Goal: Information Seeking & Learning: Learn about a topic

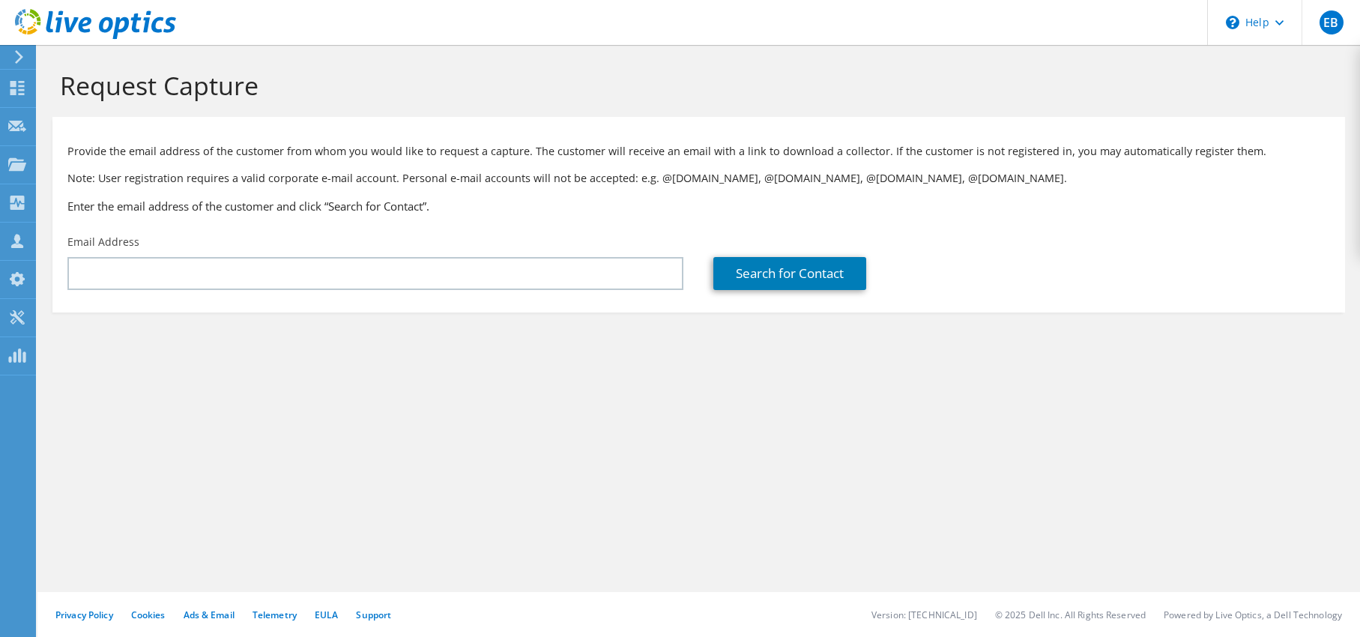
click at [23, 58] on icon at bounding box center [18, 56] width 11 height 13
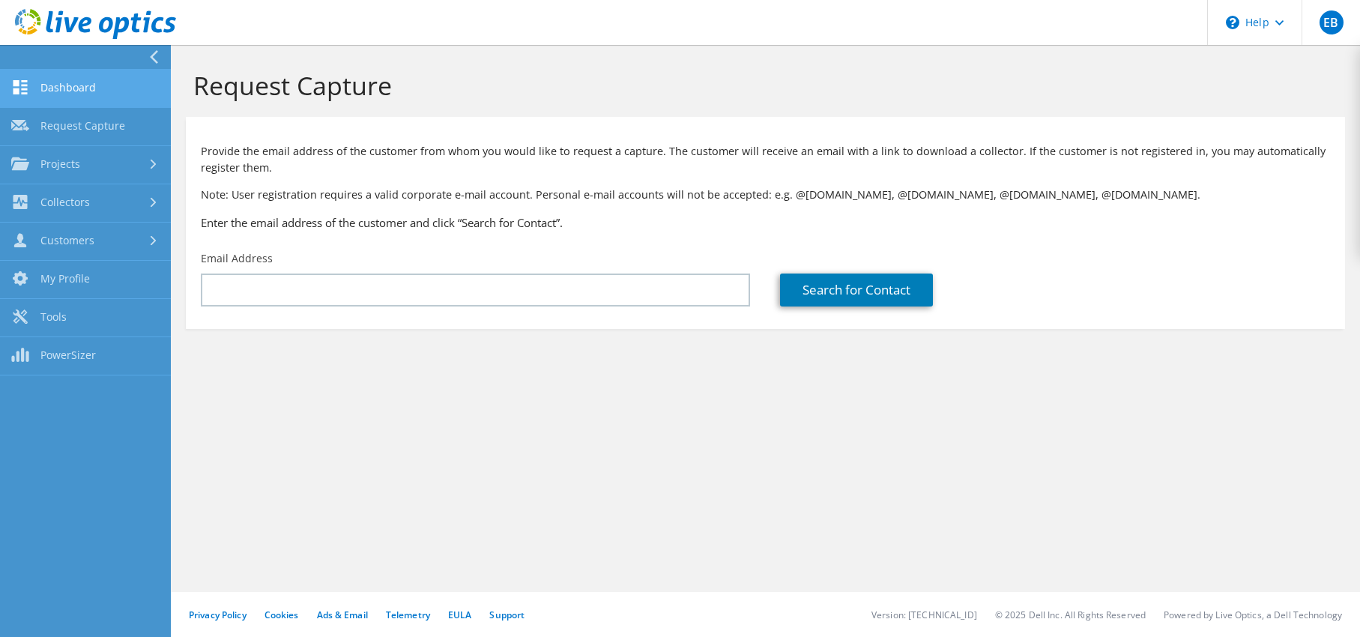
click at [87, 99] on link "Dashboard" at bounding box center [85, 89] width 171 height 38
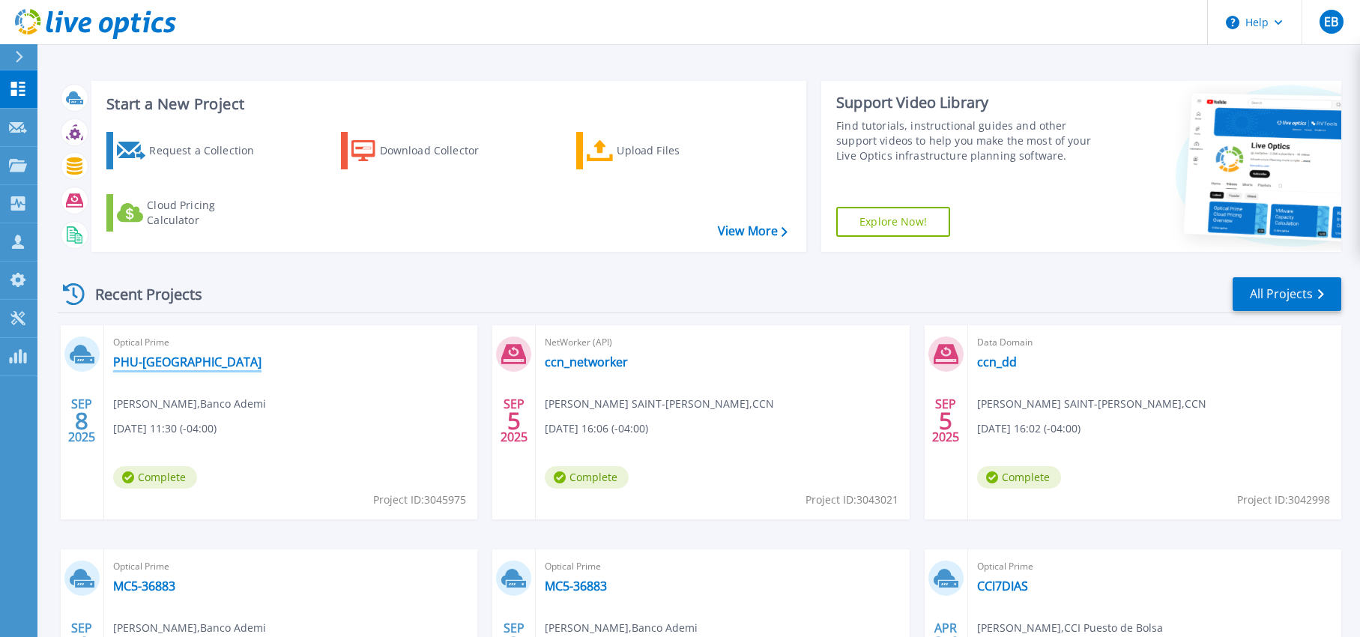
click at [138, 363] on link "PHU-[GEOGRAPHIC_DATA]" at bounding box center [187, 361] width 148 height 15
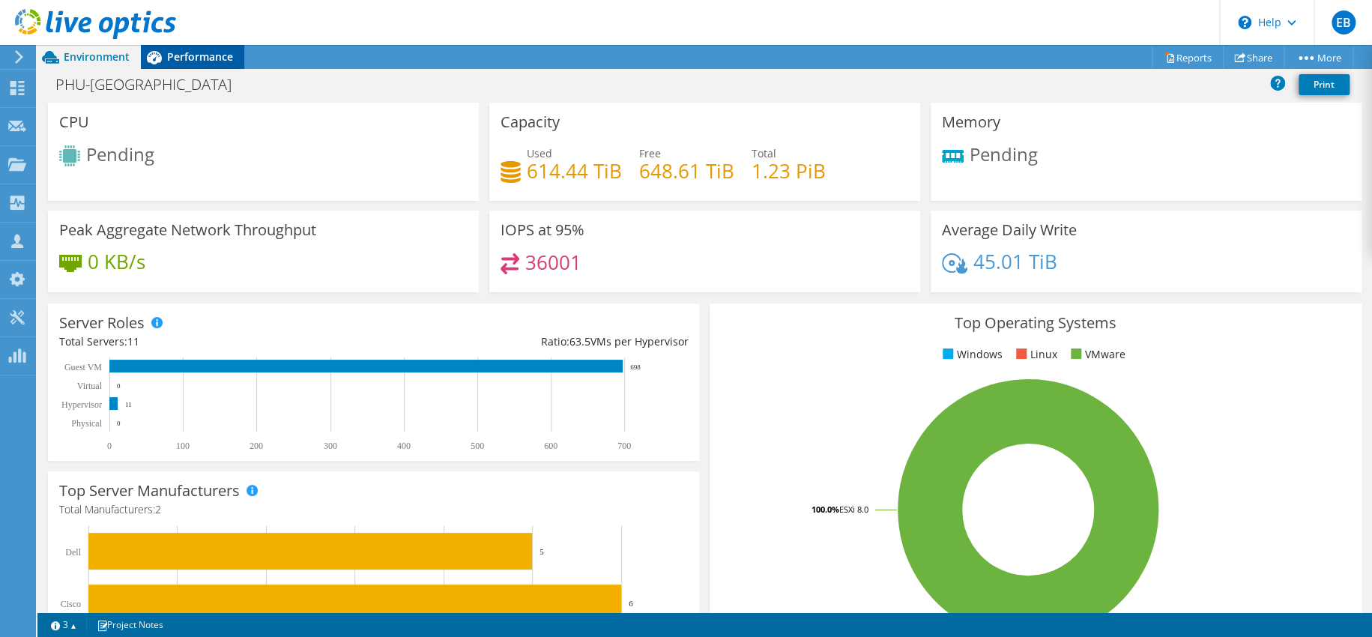
click at [184, 50] on span "Performance" at bounding box center [200, 56] width 66 height 14
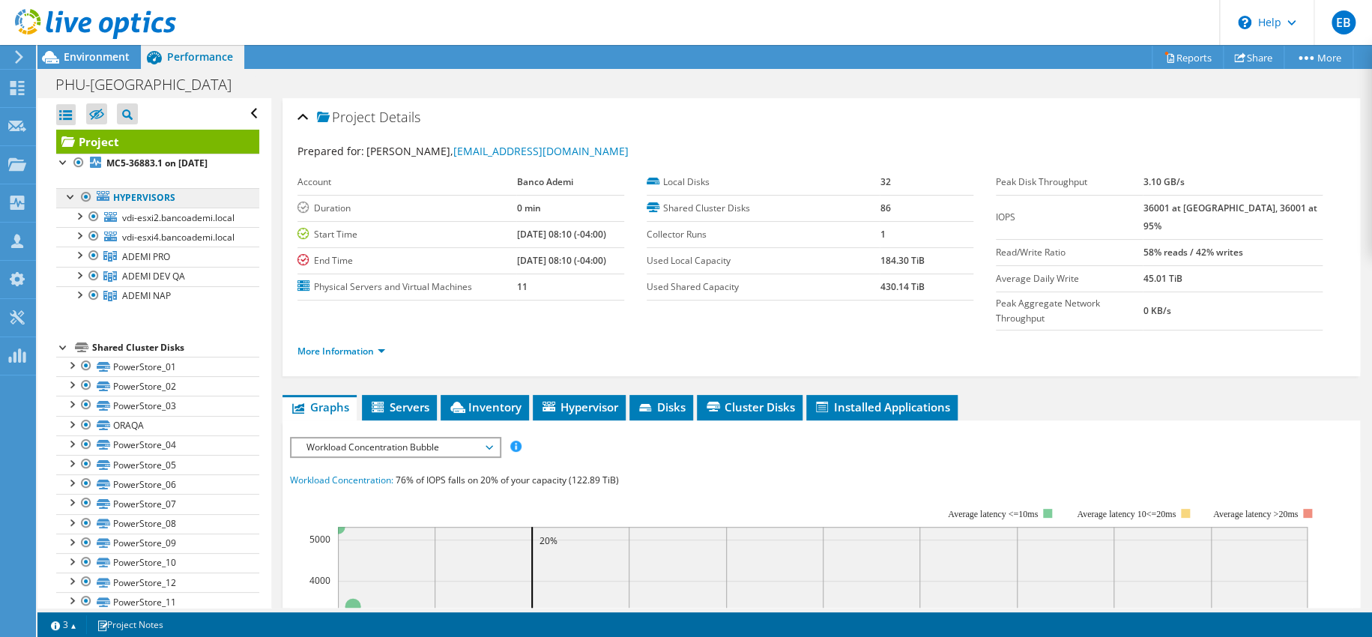
click at [200, 203] on link "Hypervisors" at bounding box center [157, 197] width 203 height 19
click at [156, 204] on link "Hypervisors" at bounding box center [157, 197] width 203 height 19
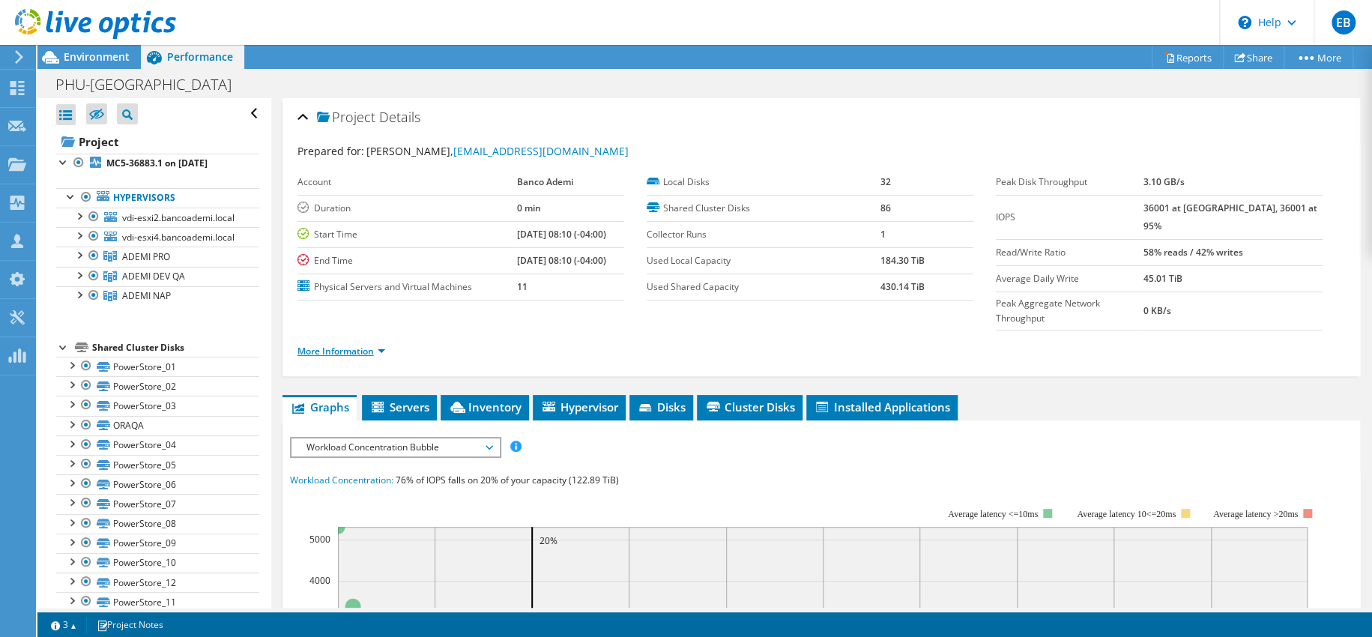
click at [361, 345] on link "More Information" at bounding box center [341, 351] width 88 height 13
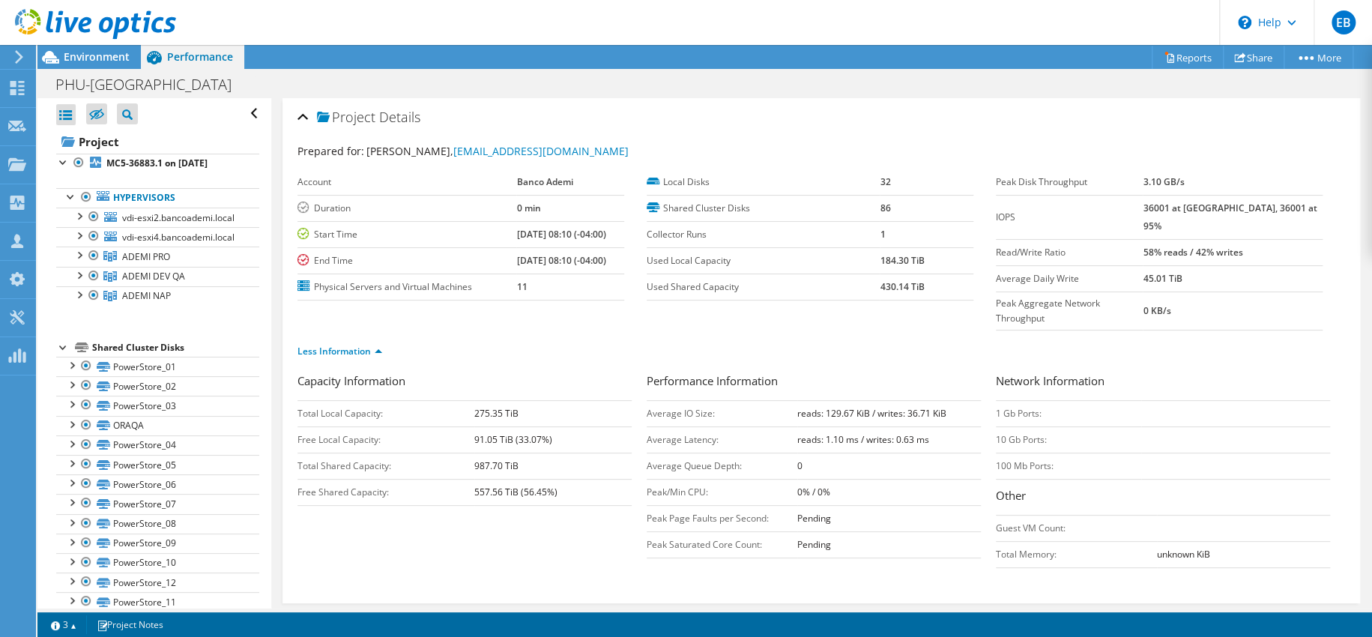
drag, startPoint x: 701, startPoint y: 465, endPoint x: 788, endPoint y: 465, distance: 87.7
click at [788, 479] on td "Peak/Min CPU:" at bounding box center [722, 492] width 151 height 26
click at [742, 255] on label "Used Local Capacity" at bounding box center [764, 260] width 234 height 15
click at [1008, 239] on td "Read/Write Ratio" at bounding box center [1069, 252] width 147 height 26
drag, startPoint x: 330, startPoint y: 153, endPoint x: 450, endPoint y: 229, distance: 141.8
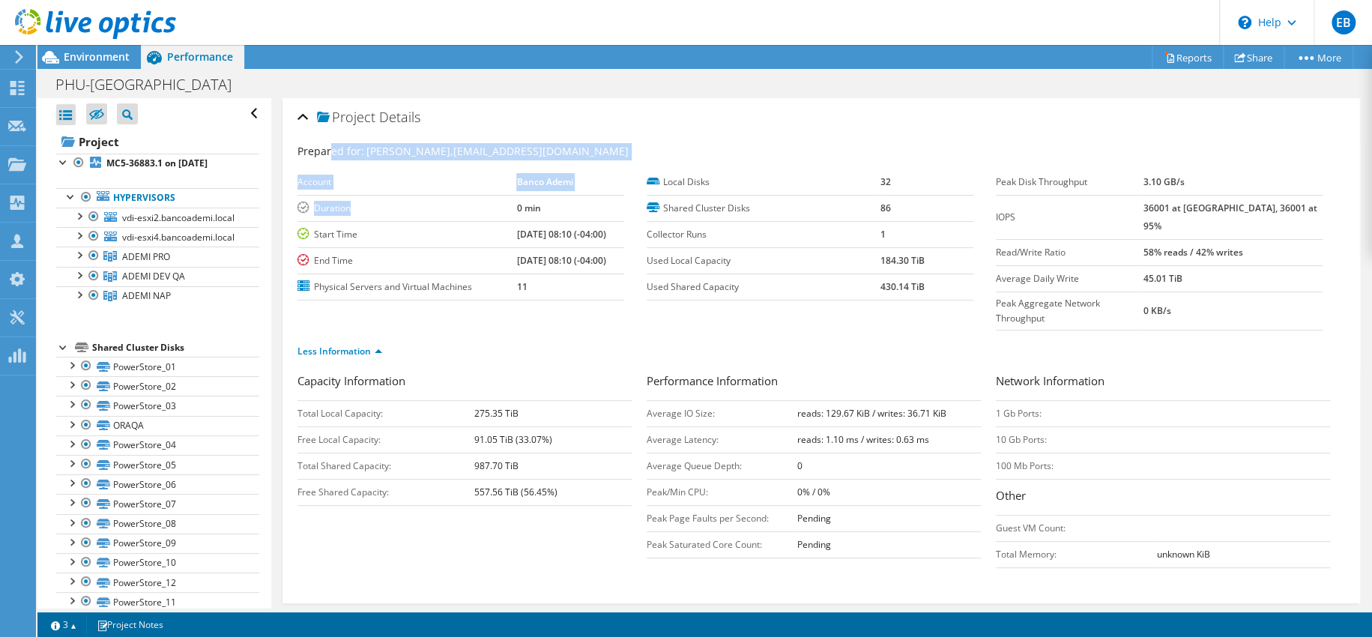
click at [447, 224] on section "Prepared for: Eliezer Beriguete, ycaraballo@bancoademi.com.do Account Banco Ade…" at bounding box center [820, 257] width 1047 height 229
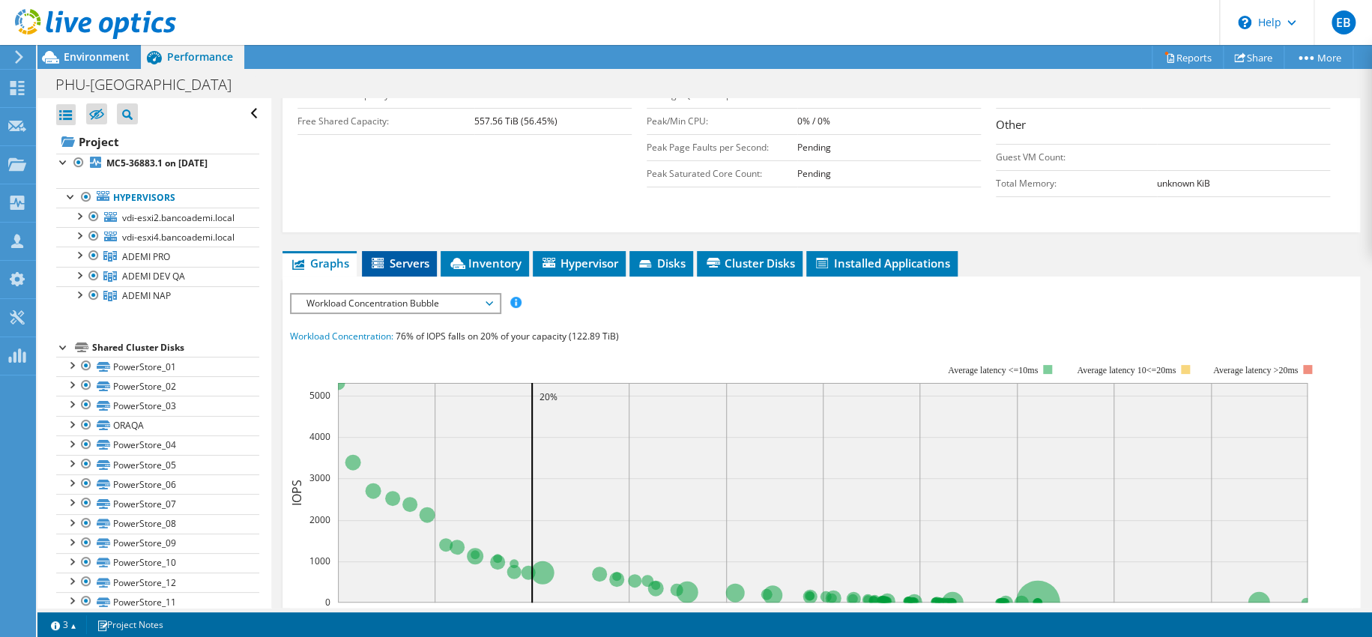
click at [393, 255] on span "Servers" at bounding box center [399, 262] width 60 height 15
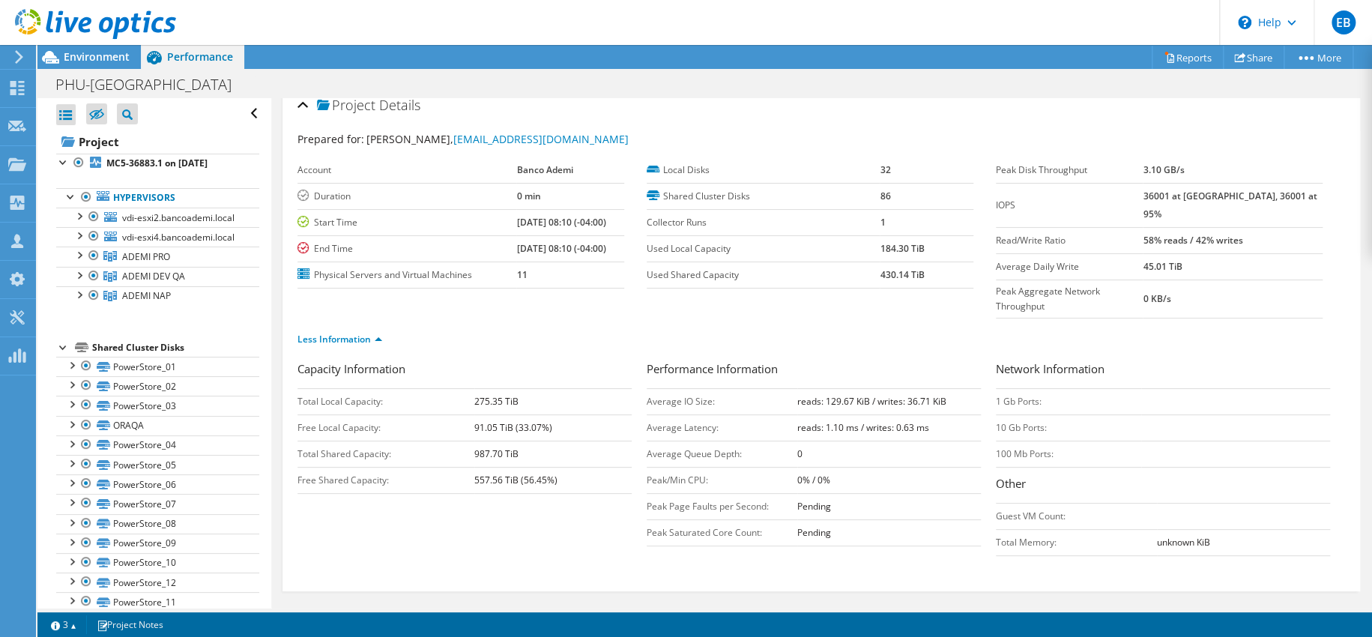
scroll to position [383, 0]
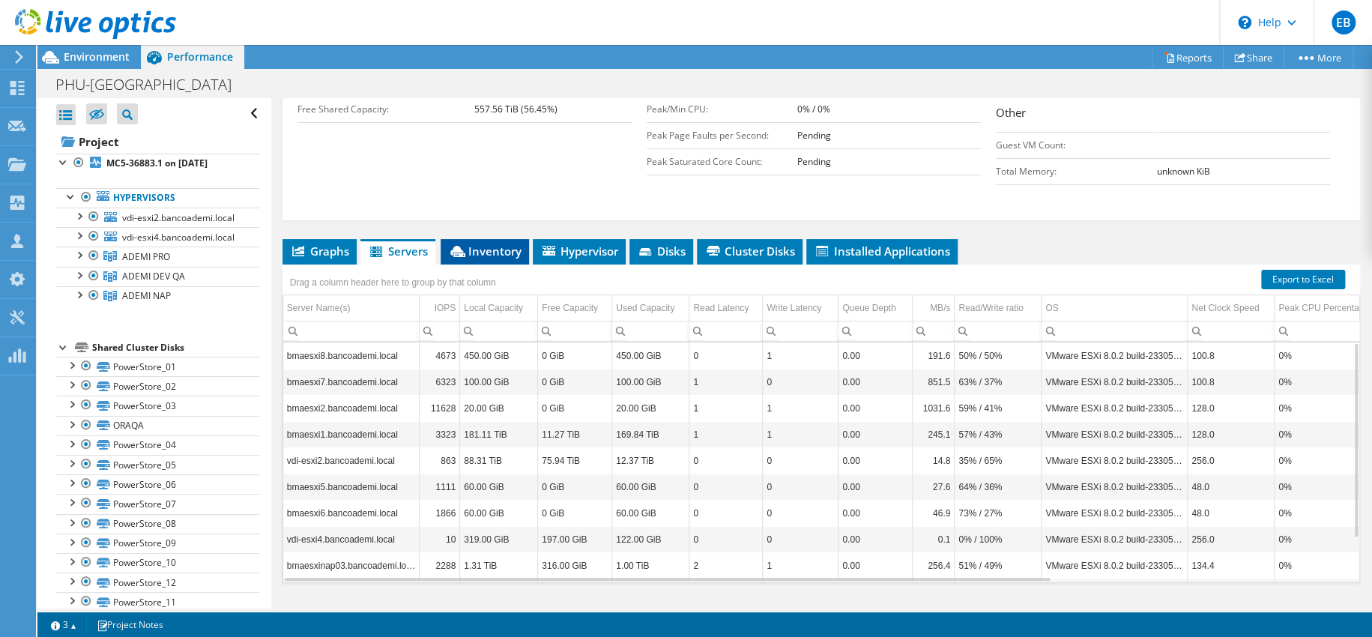
click at [471, 243] on span "Inventory" at bounding box center [484, 250] width 73 height 15
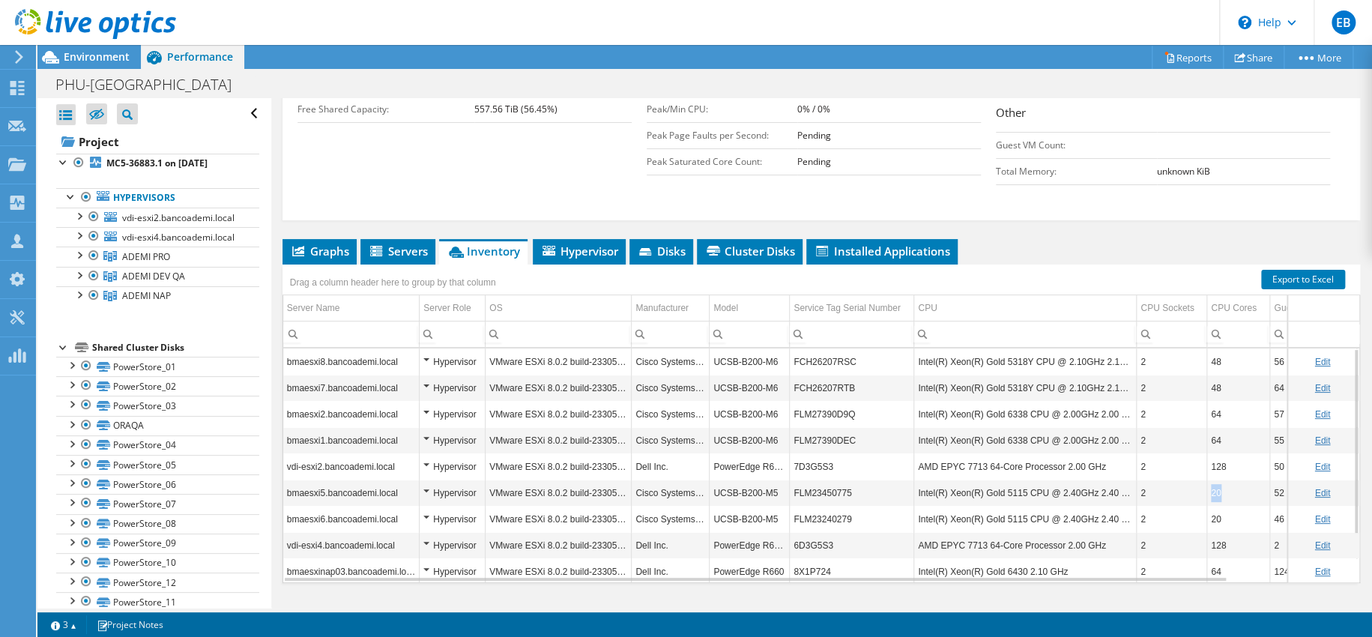
drag, startPoint x: 1234, startPoint y: 458, endPoint x: 1151, endPoint y: 461, distance: 83.2
click at [1151, 480] on tr "bmaesxi5.bancoademi.local Hypervisor VMware ESXi 8.0.2 build-23305546 Cisco Sys…" at bounding box center [883, 493] width 1200 height 26
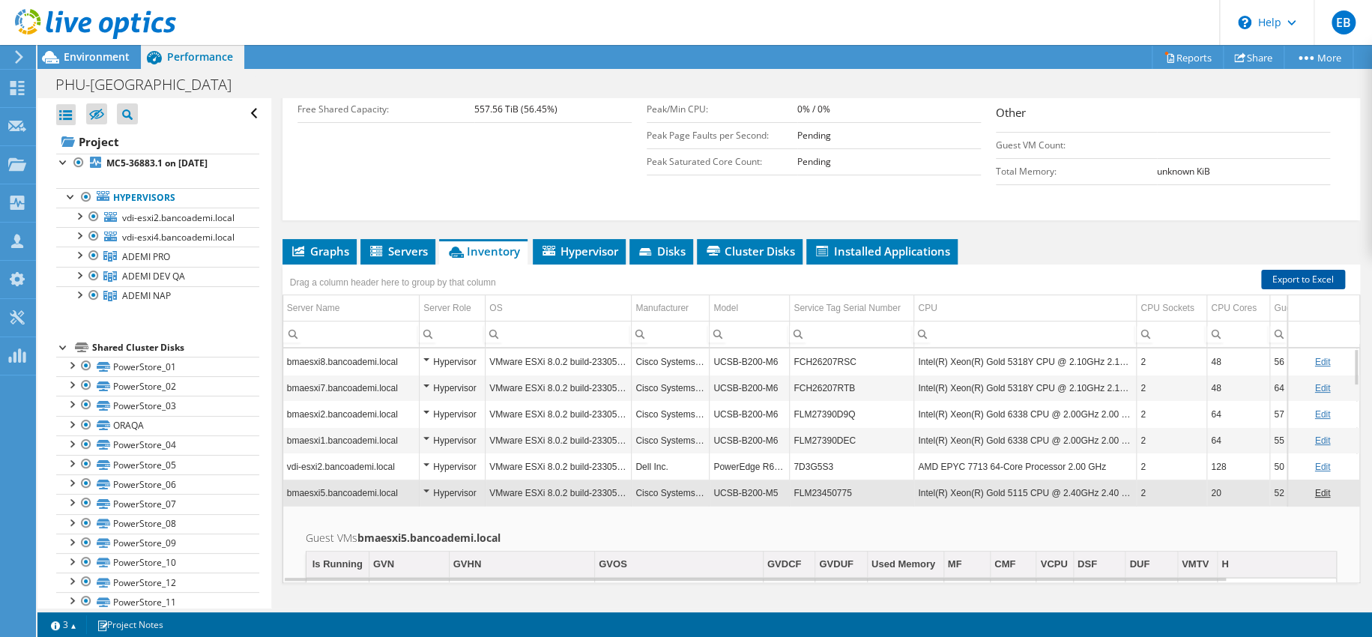
click at [1280, 270] on link "Export to Excel" at bounding box center [1303, 279] width 84 height 19
click at [86, 85] on h1 "PHU-DC" at bounding box center [152, 84] width 206 height 16
click at [80, 64] on div "Environment" at bounding box center [88, 57] width 103 height 24
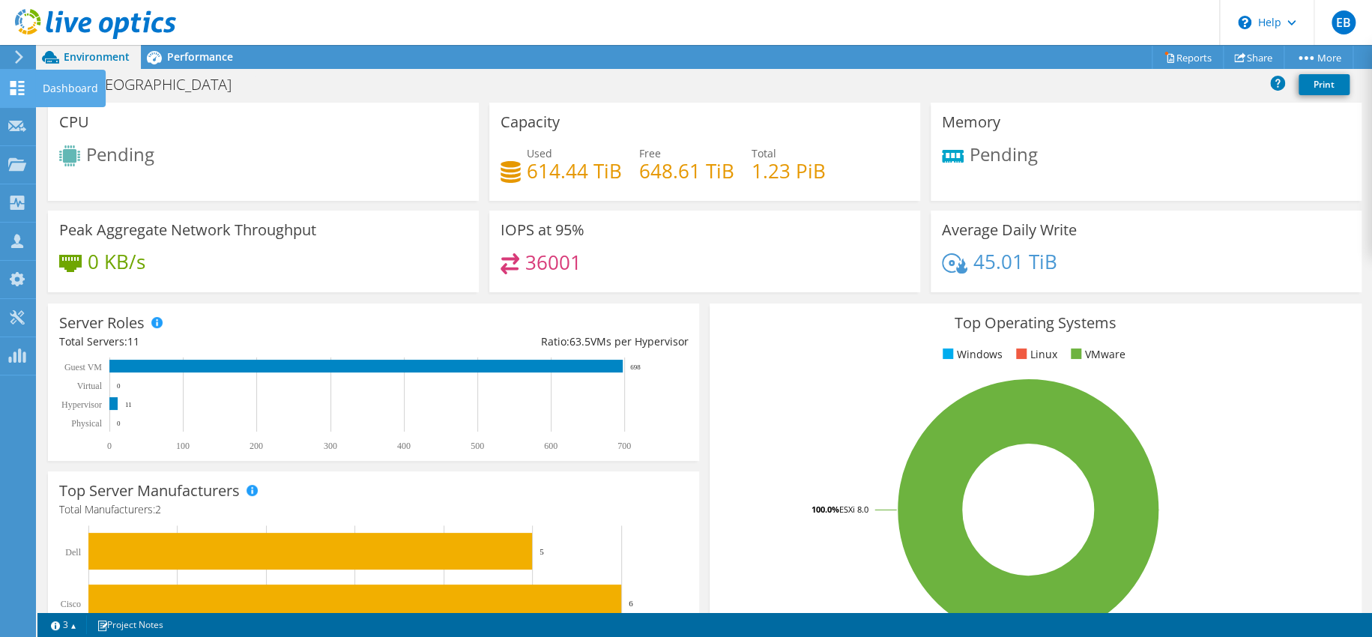
click at [14, 94] on use at bounding box center [17, 88] width 14 height 14
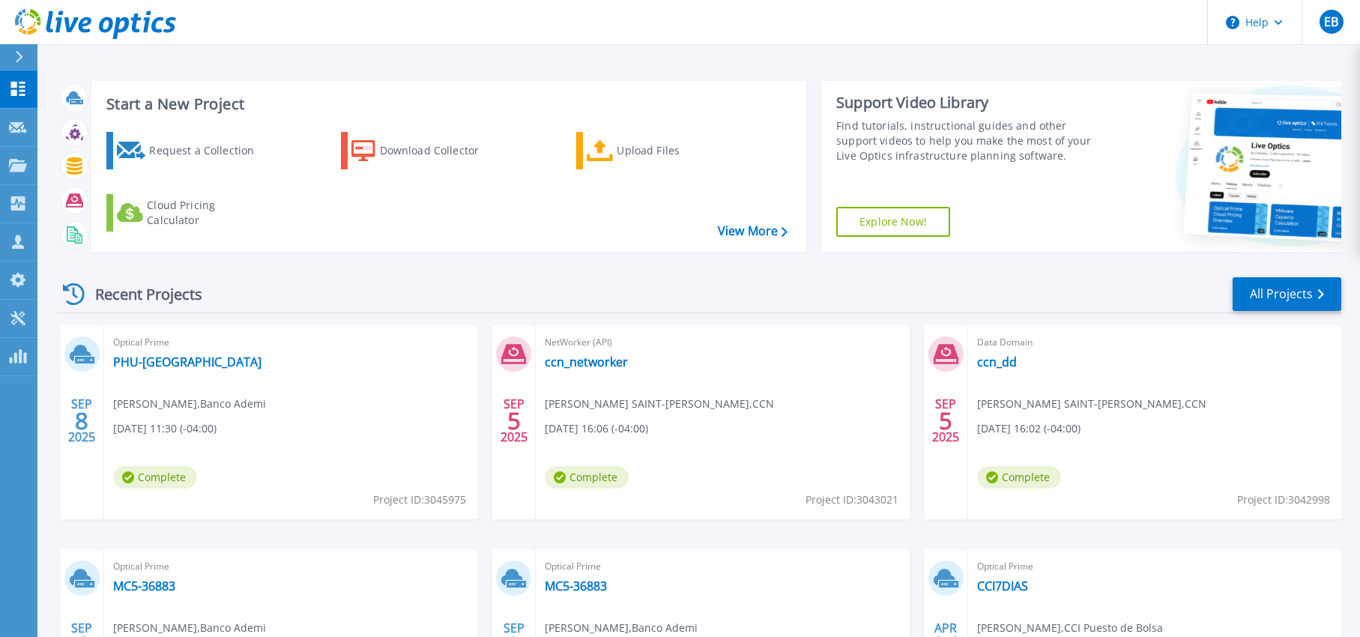
scroll to position [193, 0]
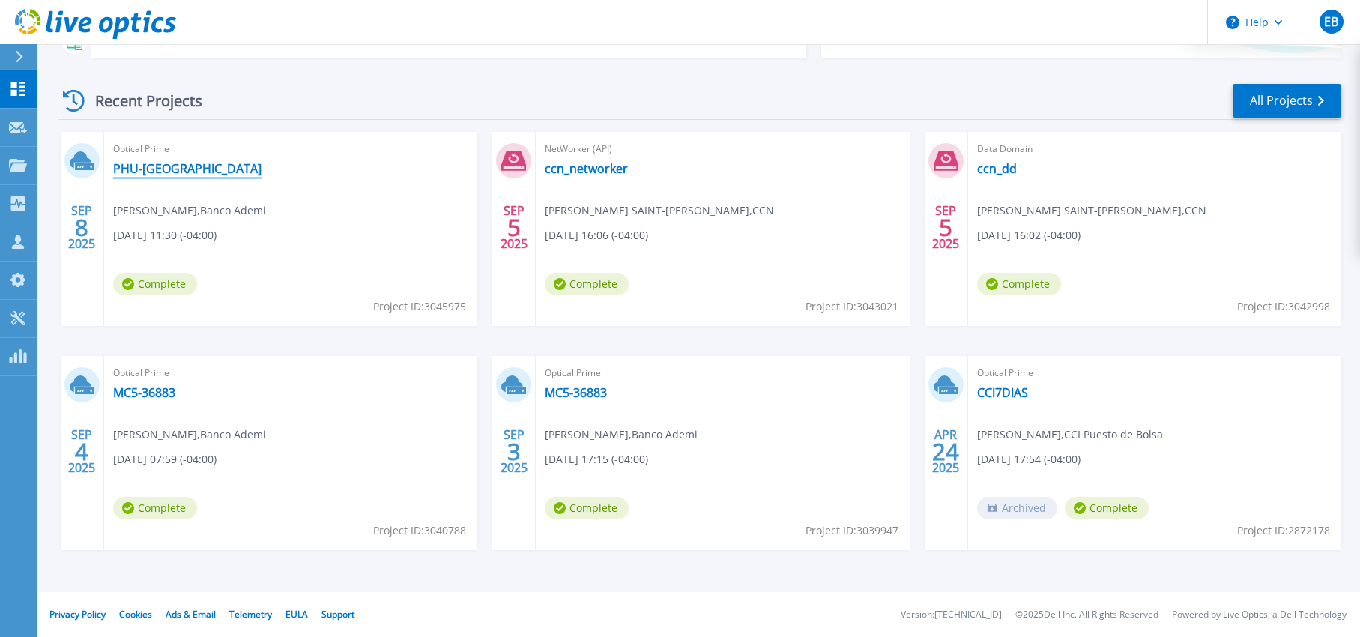
click at [136, 169] on link "PHU-[GEOGRAPHIC_DATA]" at bounding box center [187, 168] width 148 height 15
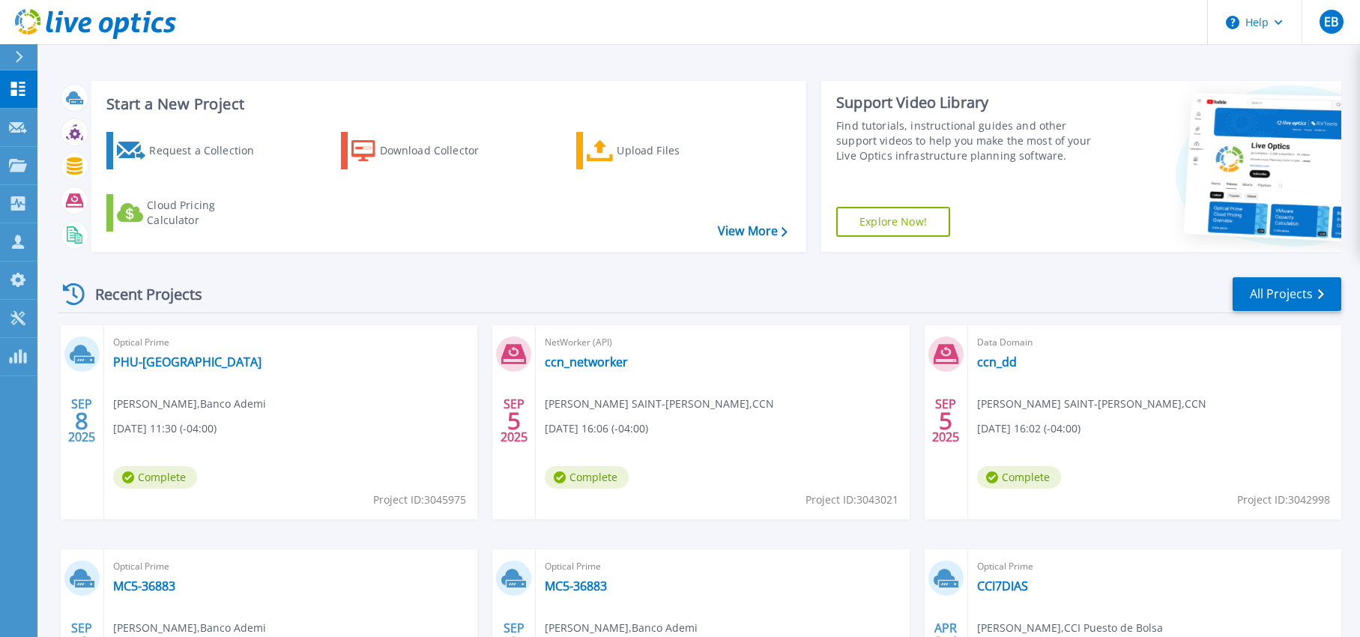
scroll to position [193, 0]
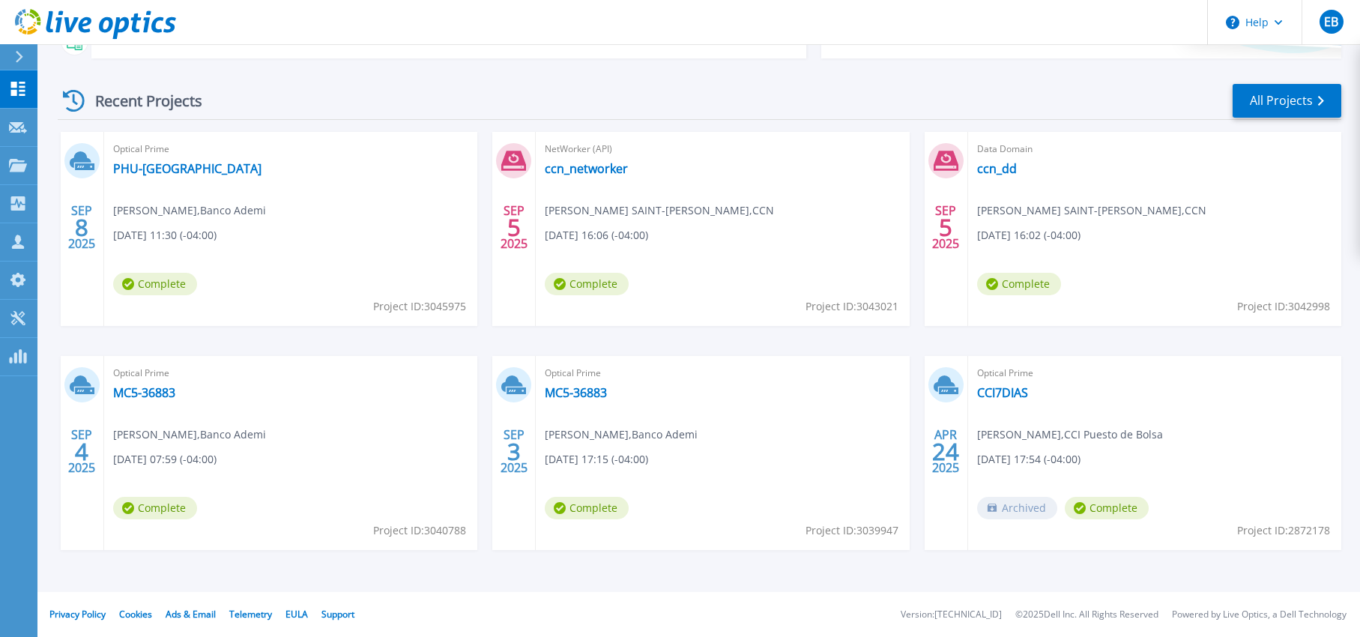
drag, startPoint x: 239, startPoint y: 457, endPoint x: 190, endPoint y: 457, distance: 48.7
click at [190, 457] on span "09/04/2025, 07:59 (-04:00)" at bounding box center [164, 459] width 103 height 16
click at [593, 394] on link "MC5-36883" at bounding box center [576, 392] width 62 height 15
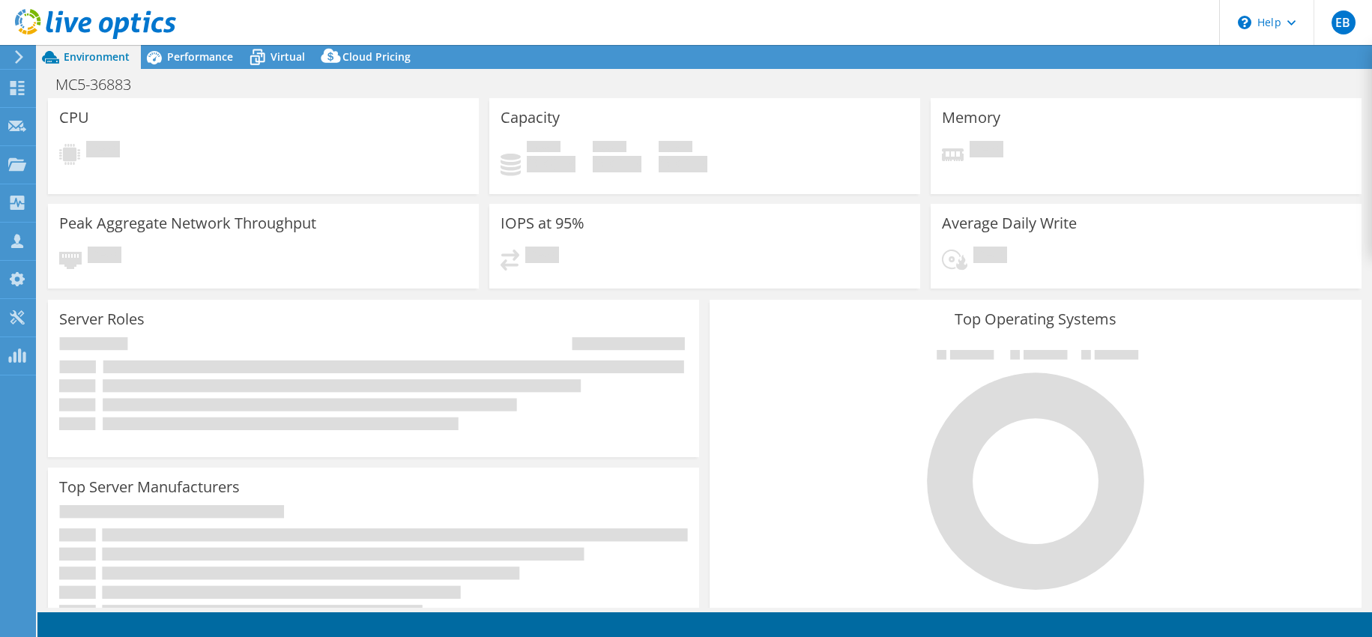
select select "USD"
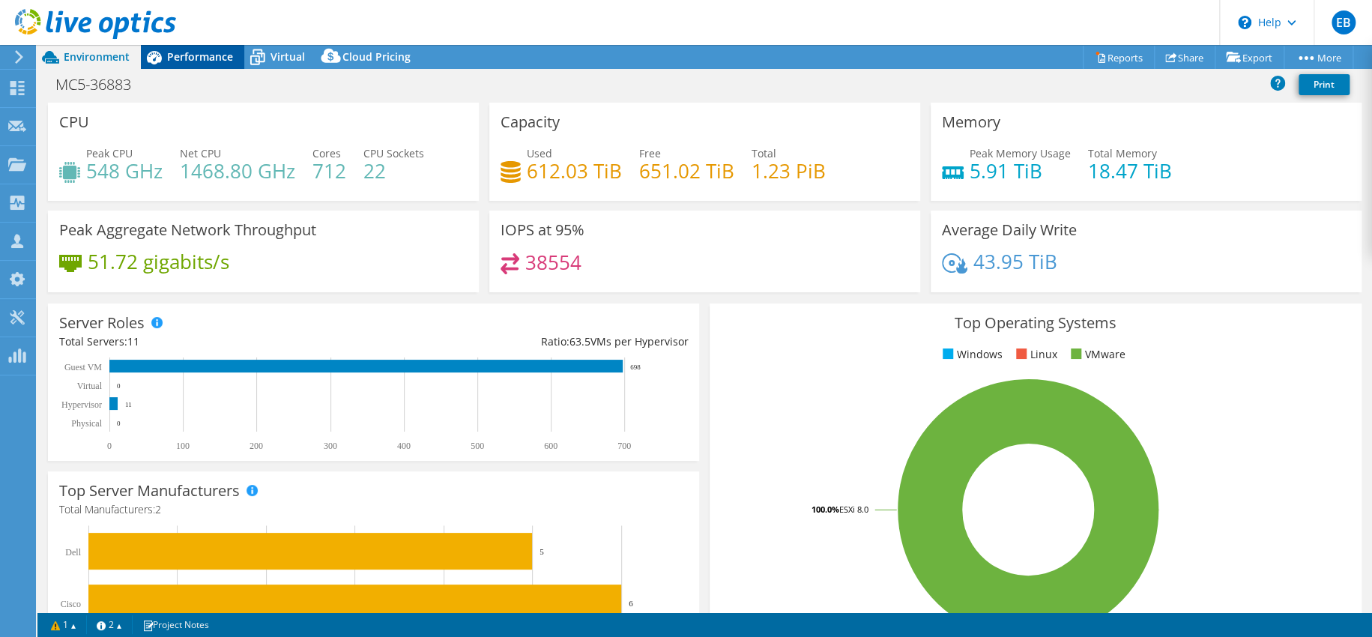
click at [211, 65] on div "Performance" at bounding box center [192, 57] width 103 height 24
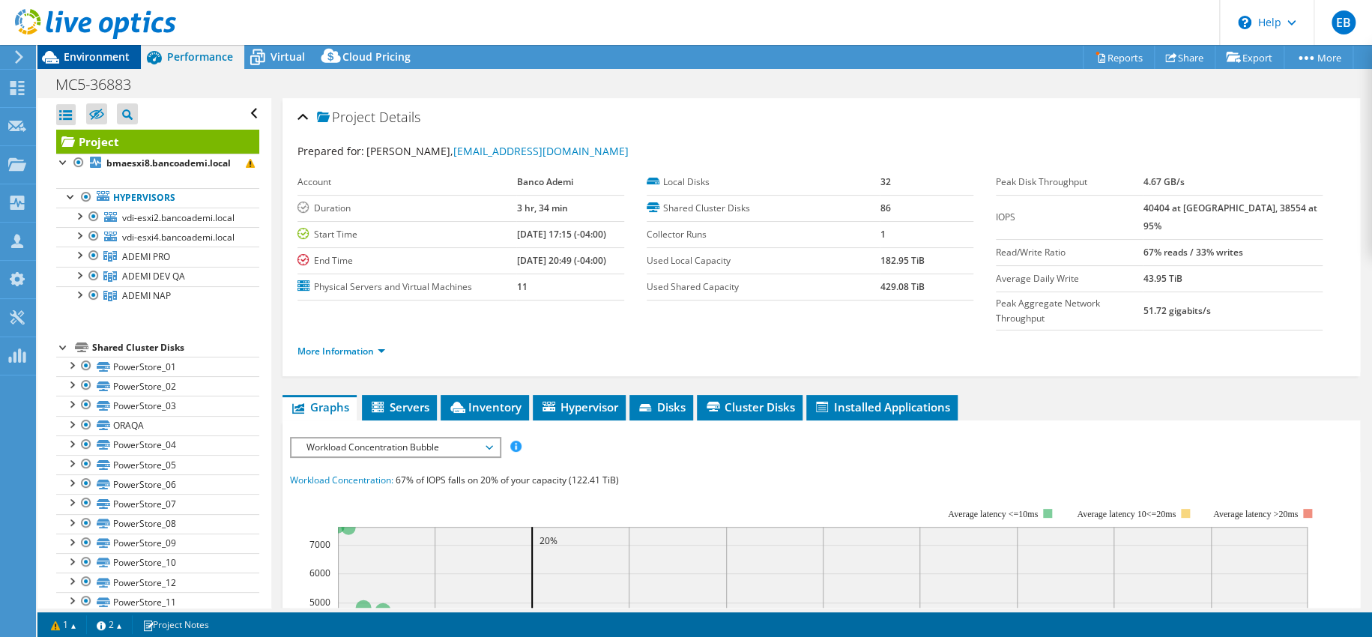
click at [71, 63] on span "Environment" at bounding box center [97, 56] width 66 height 14
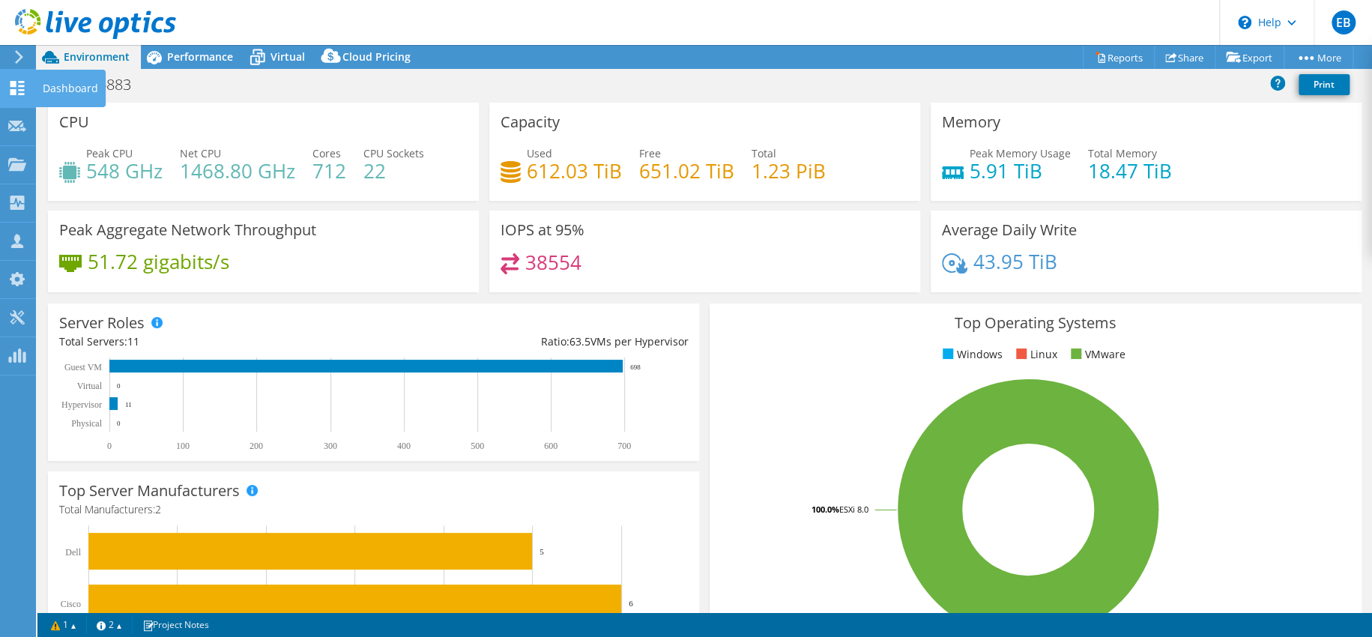
click at [19, 91] on icon at bounding box center [17, 88] width 18 height 14
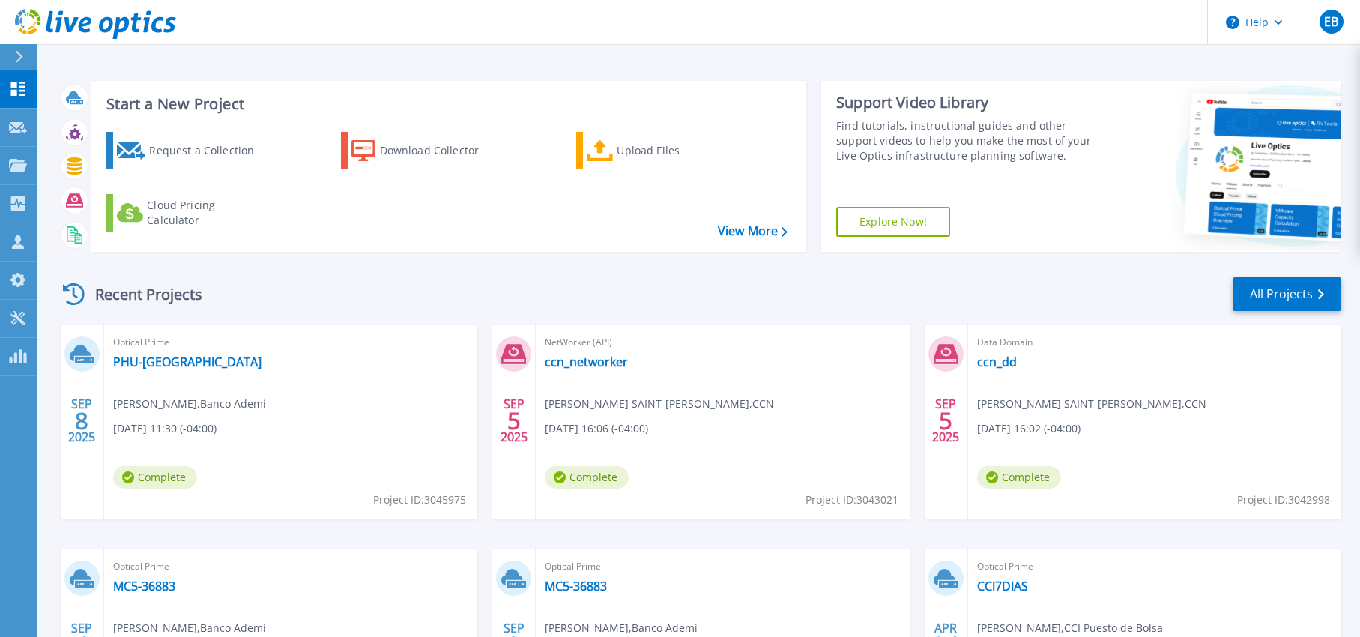
click at [492, 312] on div "Recent Projects All Projects" at bounding box center [699, 294] width 1283 height 37
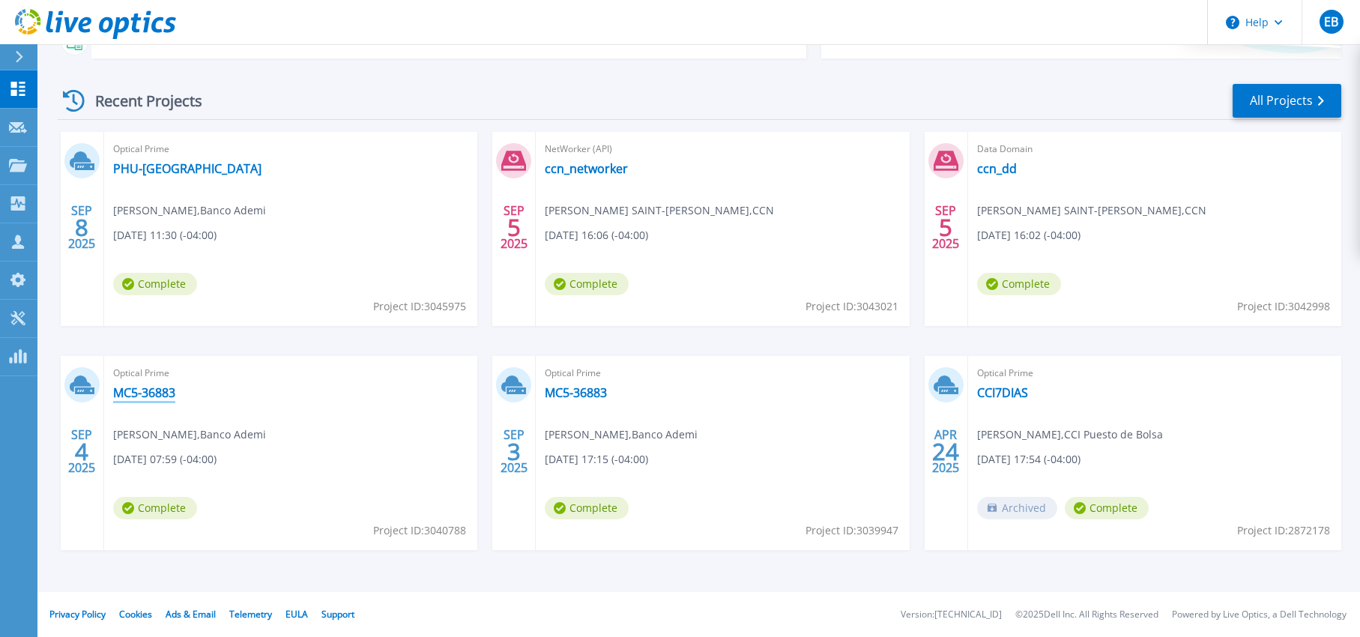
click at [160, 399] on link "MC5-36883" at bounding box center [144, 392] width 62 height 15
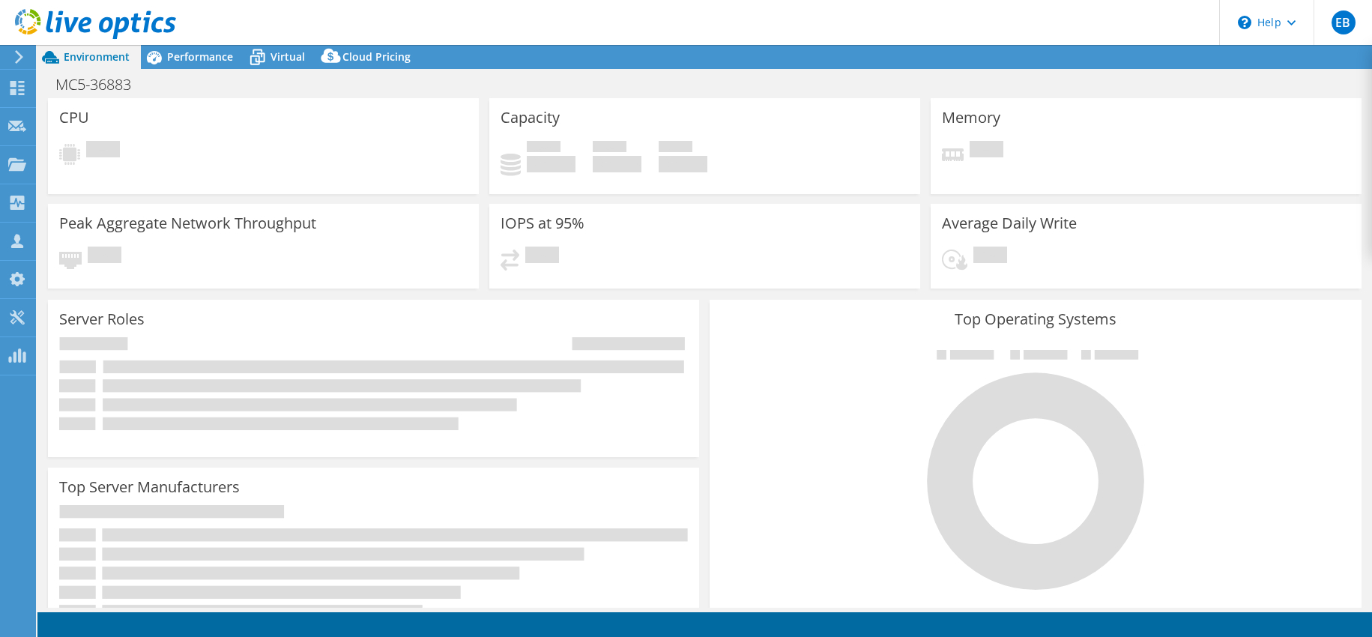
select select "USD"
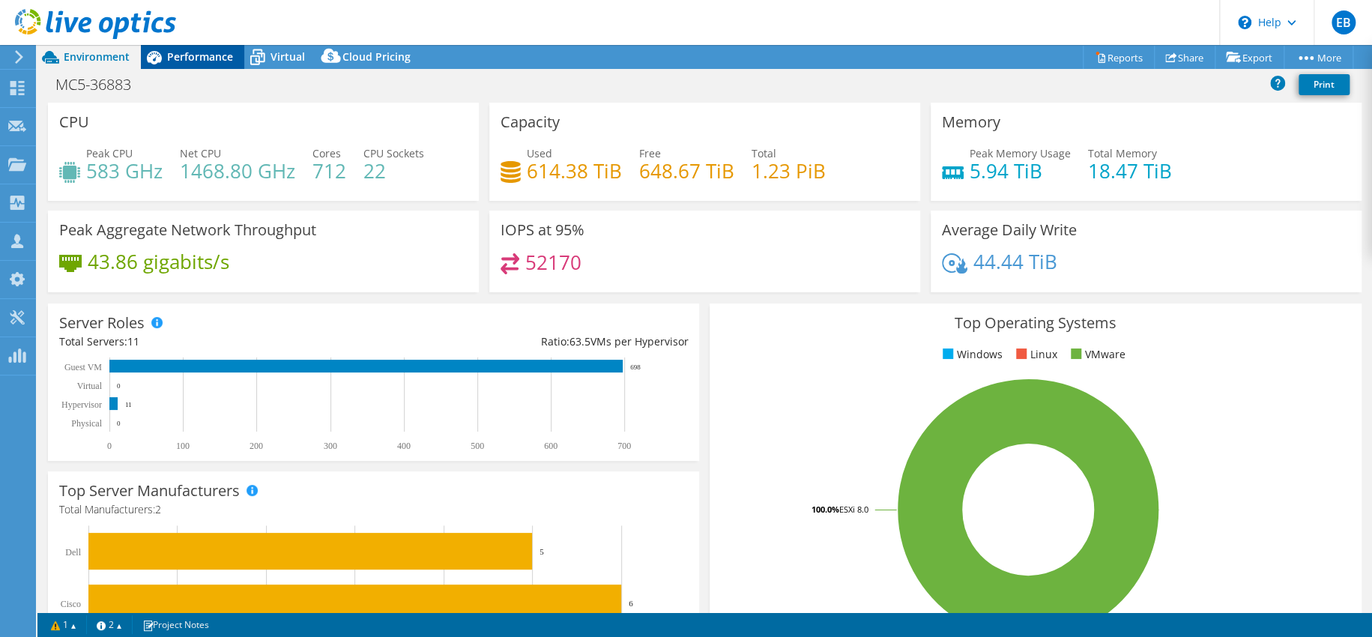
click at [178, 56] on span "Performance" at bounding box center [200, 56] width 66 height 14
